Goal: Task Accomplishment & Management: Manage account settings

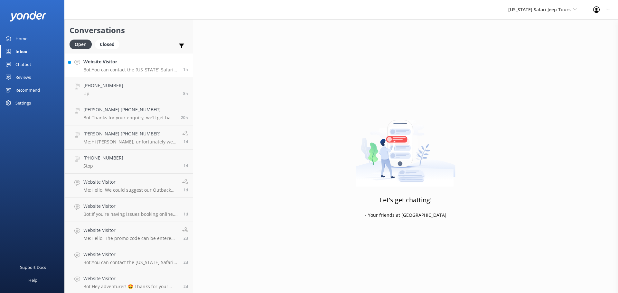
click at [120, 64] on h4 "Website Visitor" at bounding box center [130, 61] width 95 height 7
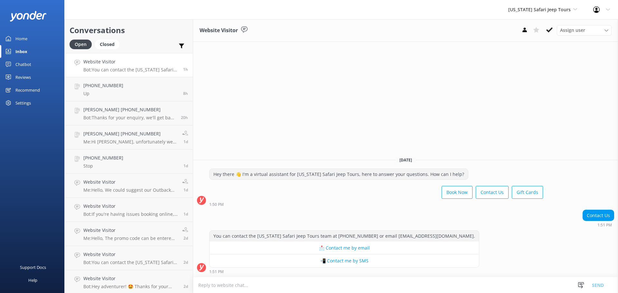
click at [31, 76] on div "Reviews" at bounding box center [22, 77] width 15 height 13
